Goal: Task Accomplishment & Management: Use online tool/utility

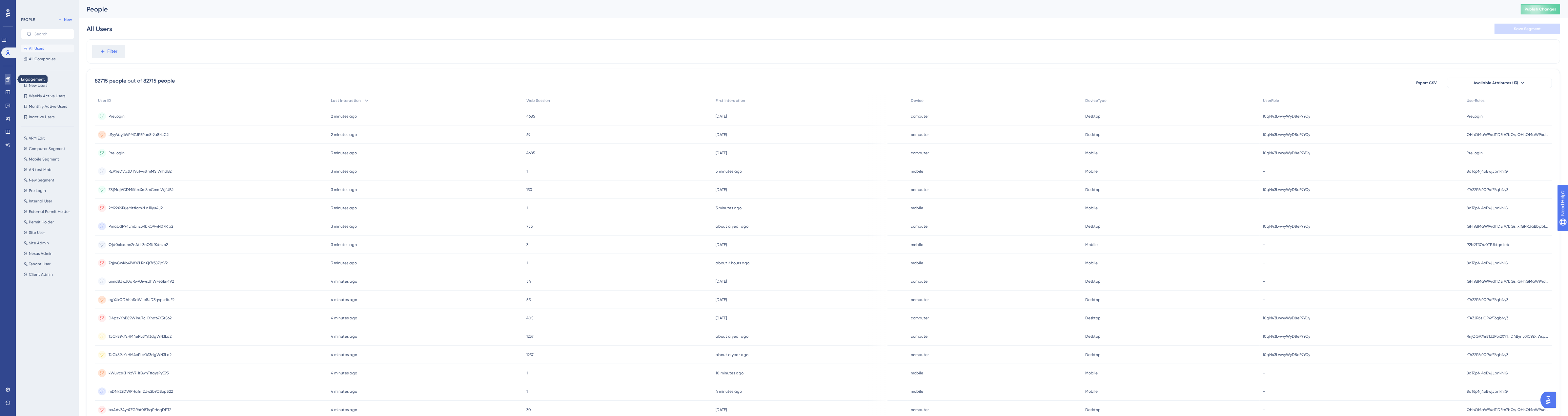
click at [5, 78] on icon at bounding box center [7, 79] width 4 height 4
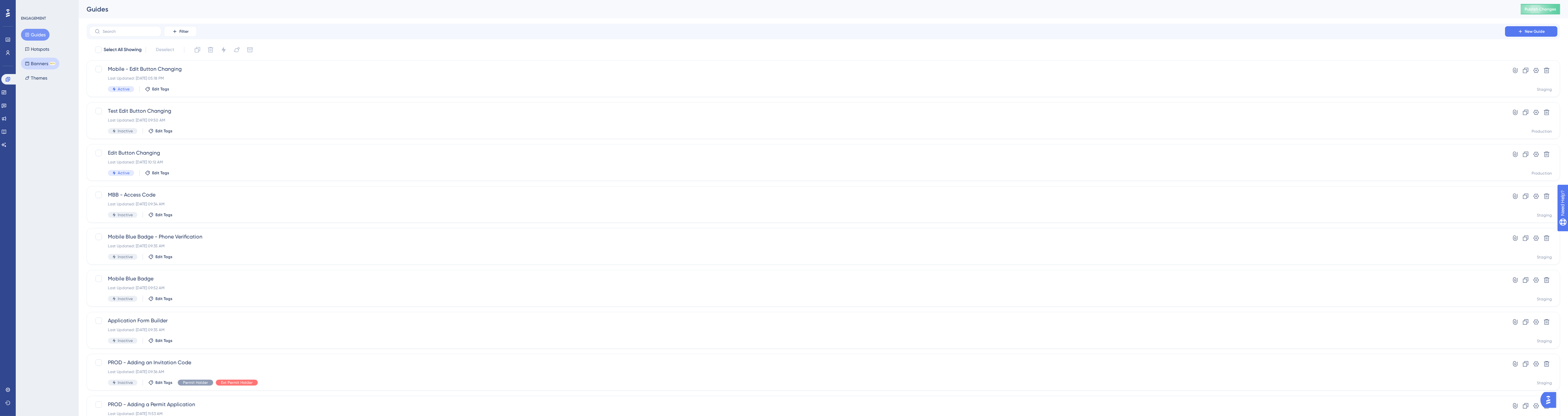
click at [32, 58] on button "Banners BETA" at bounding box center [41, 64] width 39 height 12
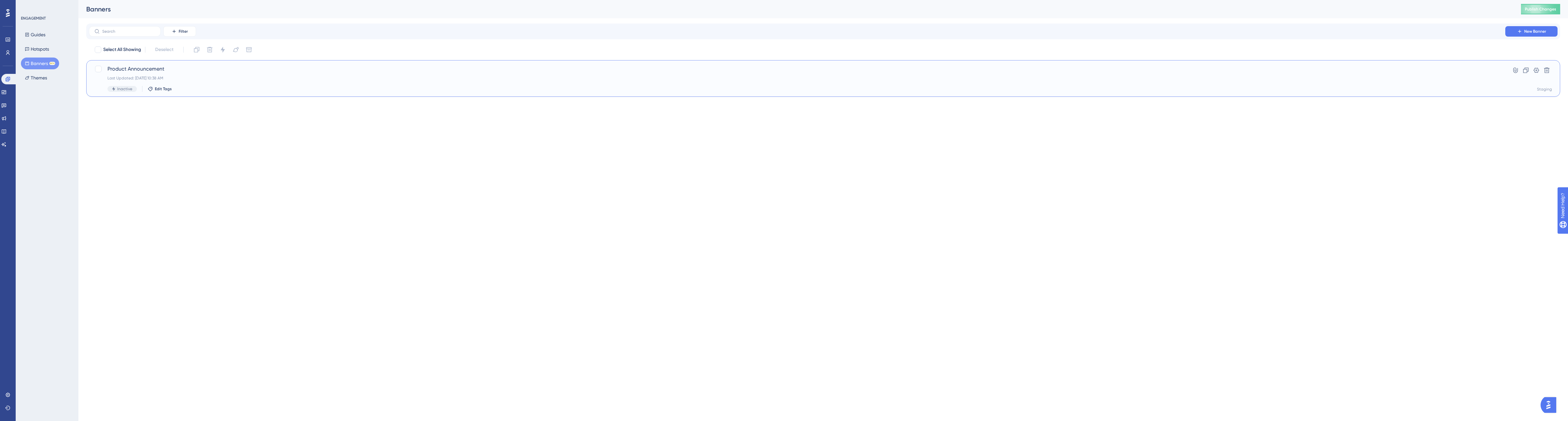
click at [255, 76] on div "Last Updated: Oct 13 2025, 10:38 AM" at bounding box center [797, 78] width 1379 height 5
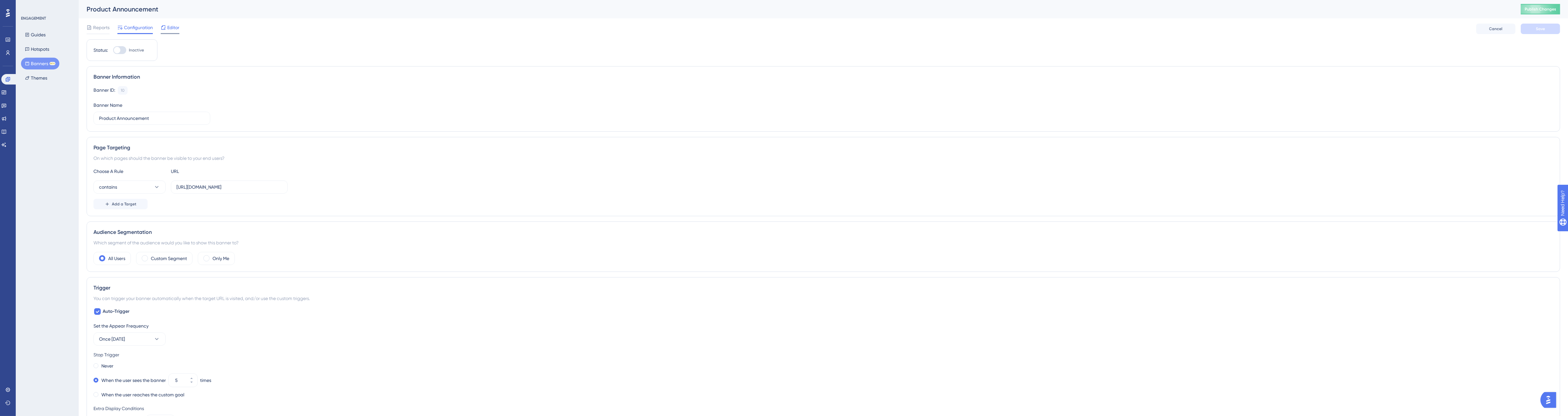
click at [174, 32] on div "Editor" at bounding box center [170, 29] width 19 height 11
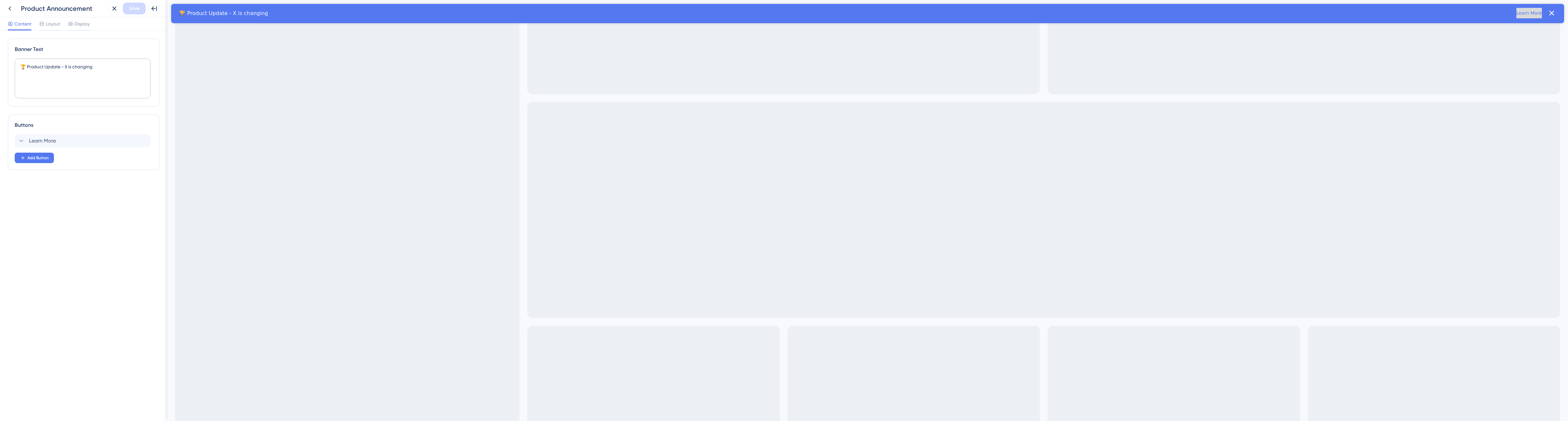
click at [904, 17] on button "Learn More" at bounding box center [1529, 13] width 25 height 11
click at [291, 13] on icon at bounding box center [291, 15] width 7 height 7
drag, startPoint x: 99, startPoint y: 66, endPoint x: 66, endPoint y: 70, distance: 33.2
click at [66, 70] on textarea "🏆 Product Update - X is changing" at bounding box center [82, 78] width 136 height 40
